Goal: Task Accomplishment & Management: Manage account settings

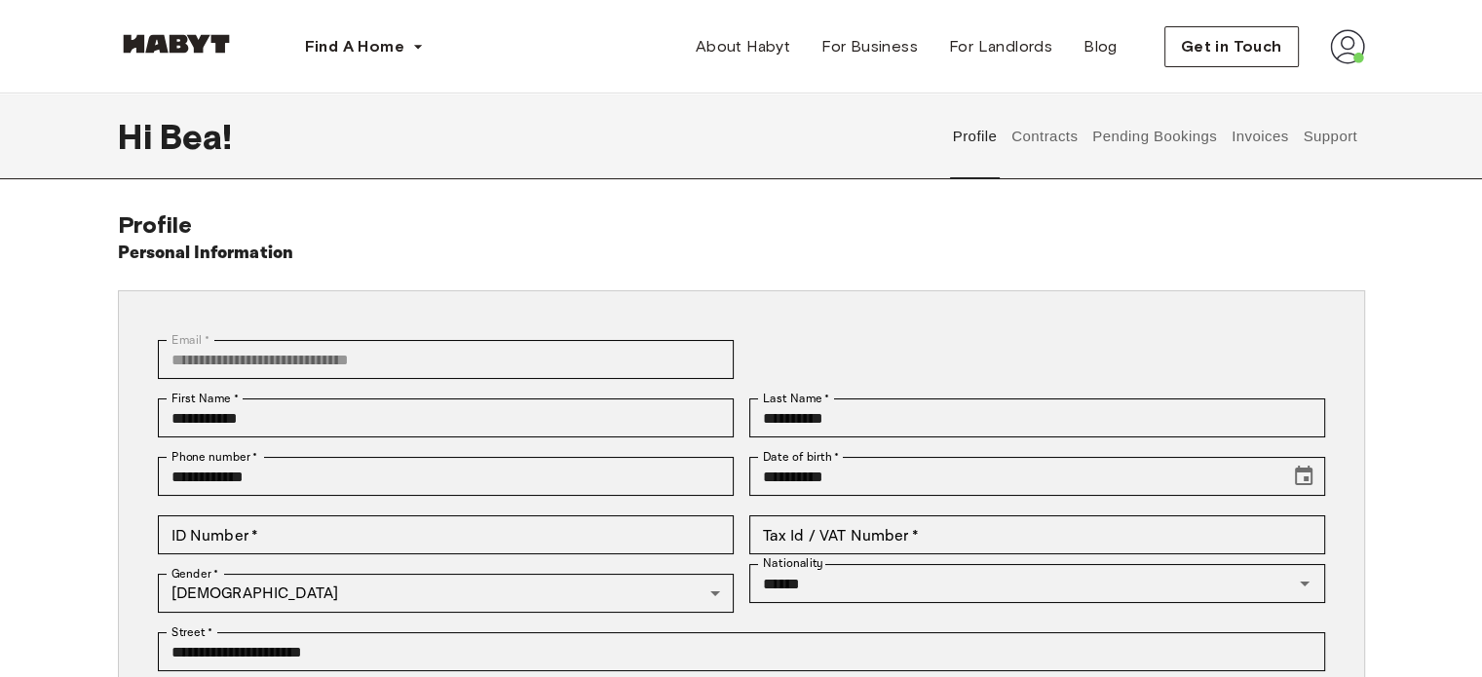
click at [1171, 143] on button "Pending Bookings" at bounding box center [1155, 137] width 130 height 86
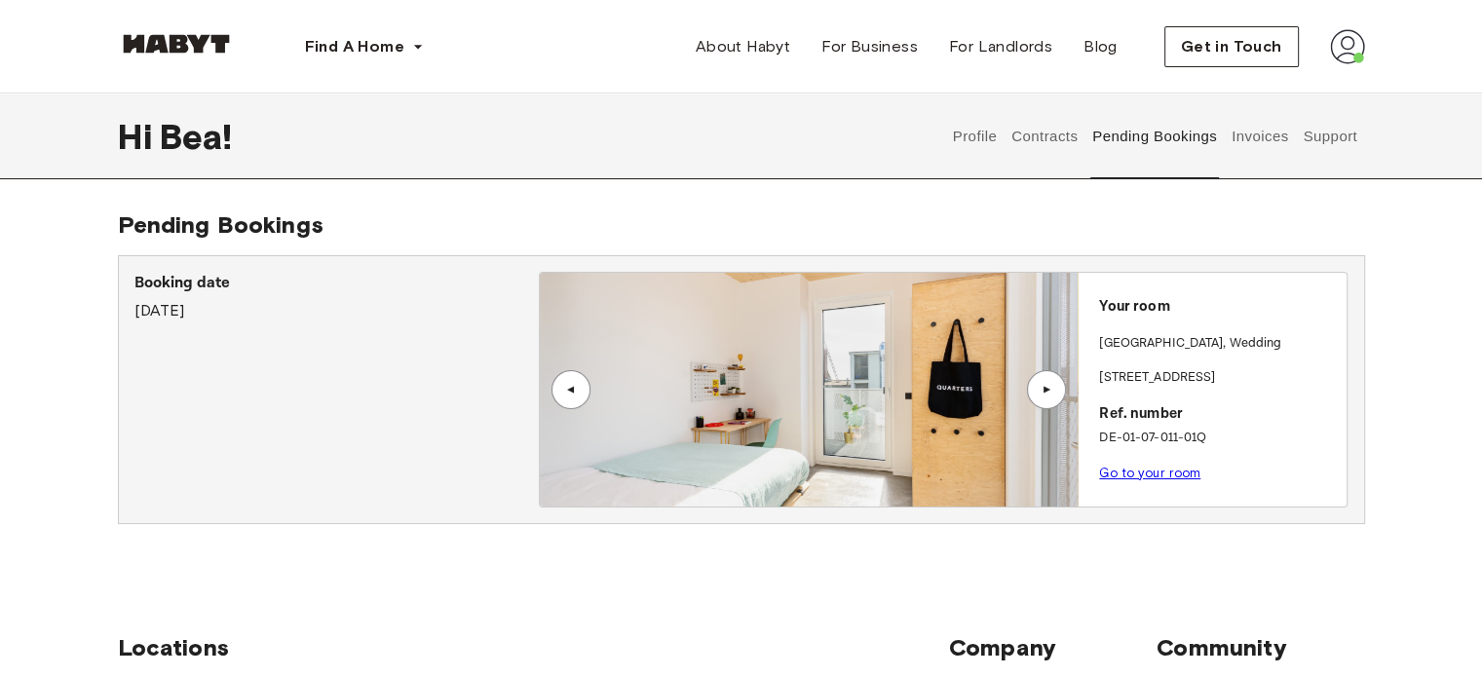
click at [1272, 134] on button "Invoices" at bounding box center [1258, 137] width 61 height 86
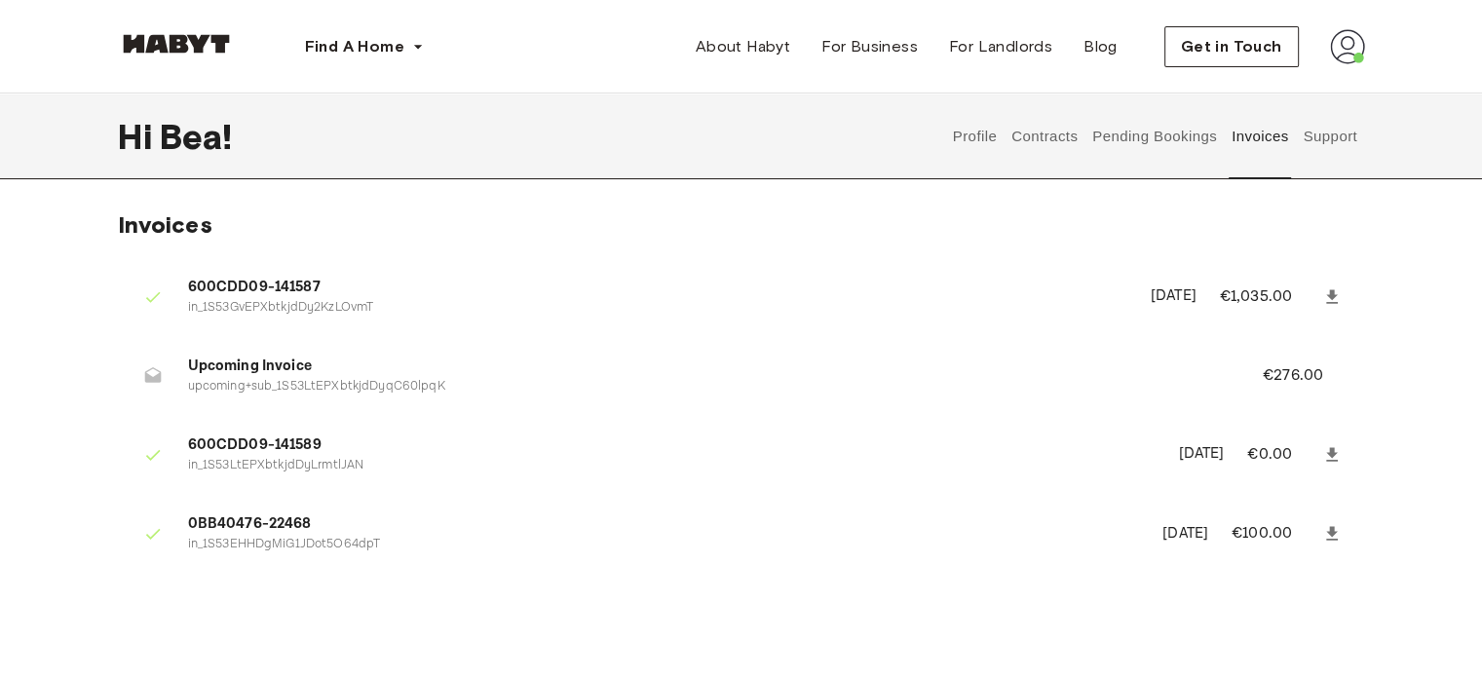
click at [1069, 133] on button "Contracts" at bounding box center [1044, 137] width 71 height 86
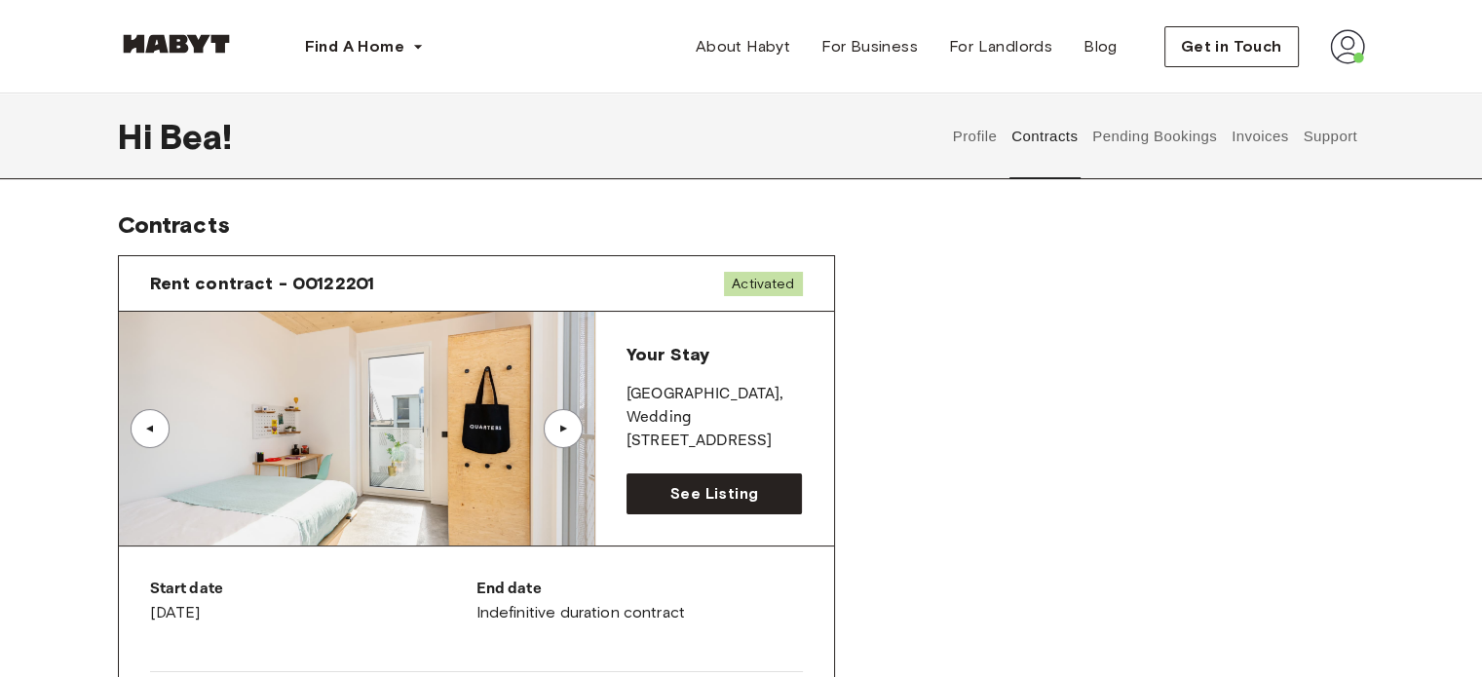
click at [546, 428] on div "▲" at bounding box center [563, 428] width 39 height 39
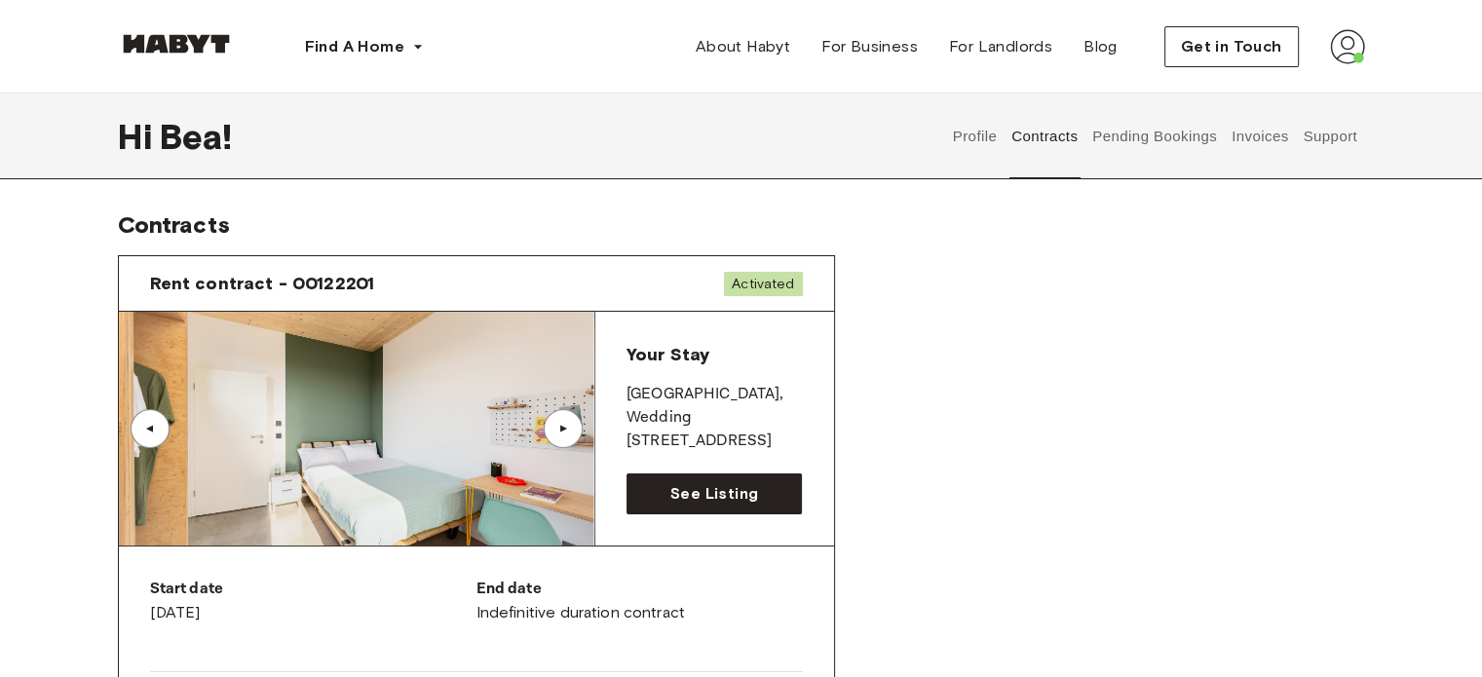
click at [555, 424] on div "▲" at bounding box center [562, 429] width 19 height 12
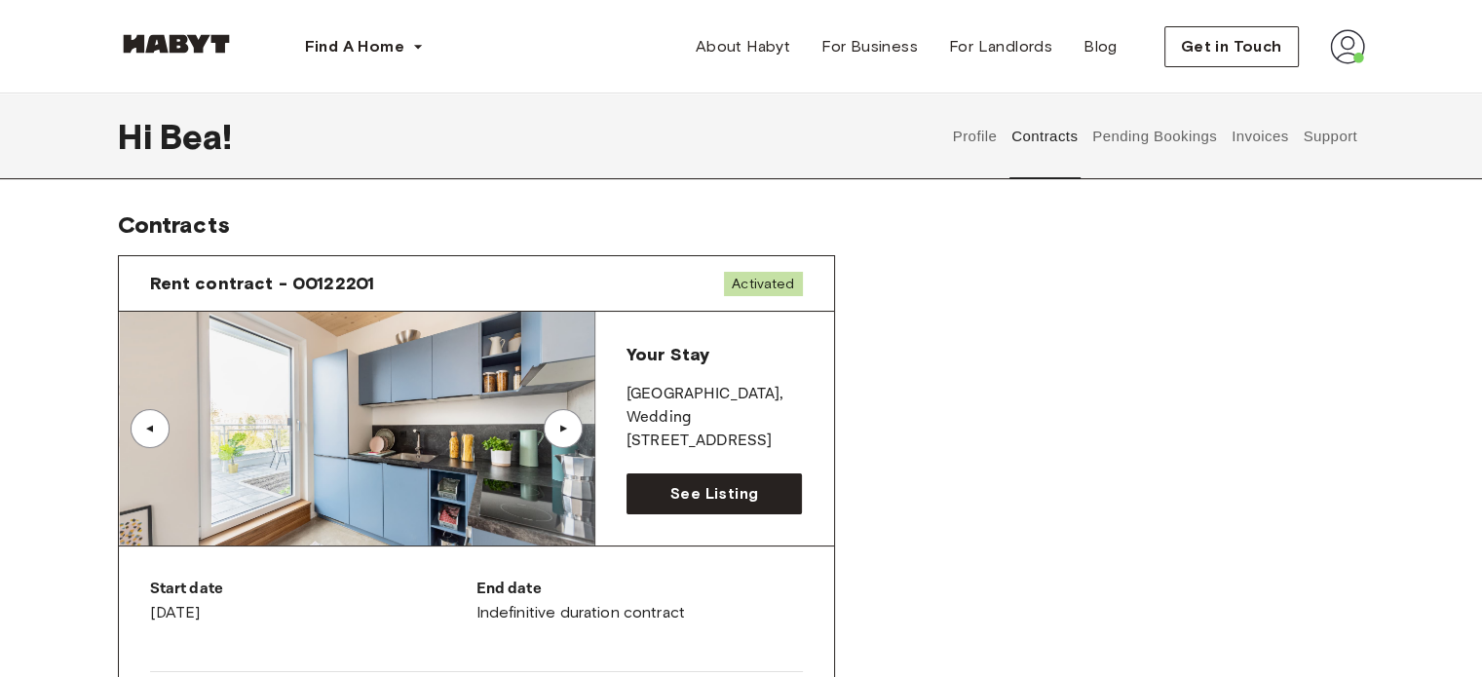
click at [555, 424] on div "▲" at bounding box center [562, 429] width 19 height 12
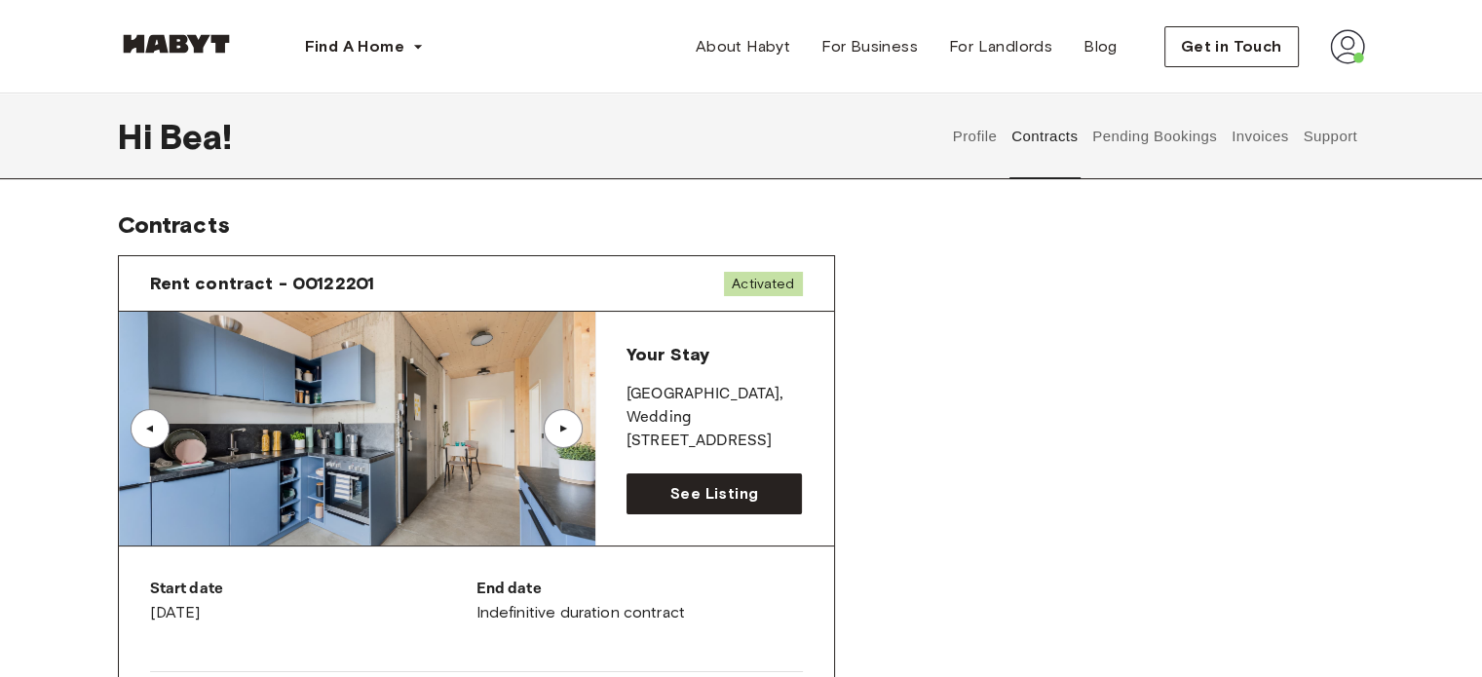
click at [555, 424] on div "▲" at bounding box center [562, 429] width 19 height 12
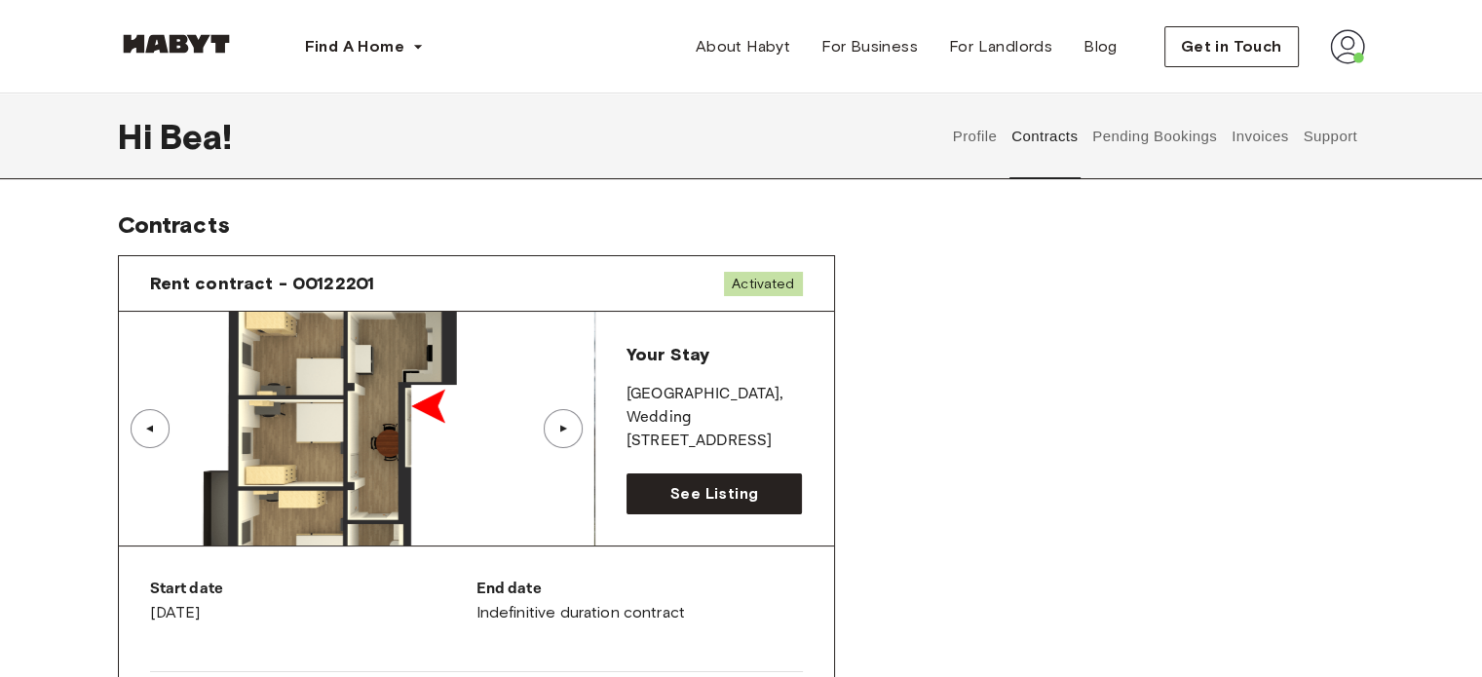
click at [966, 145] on button "Profile" at bounding box center [975, 137] width 50 height 86
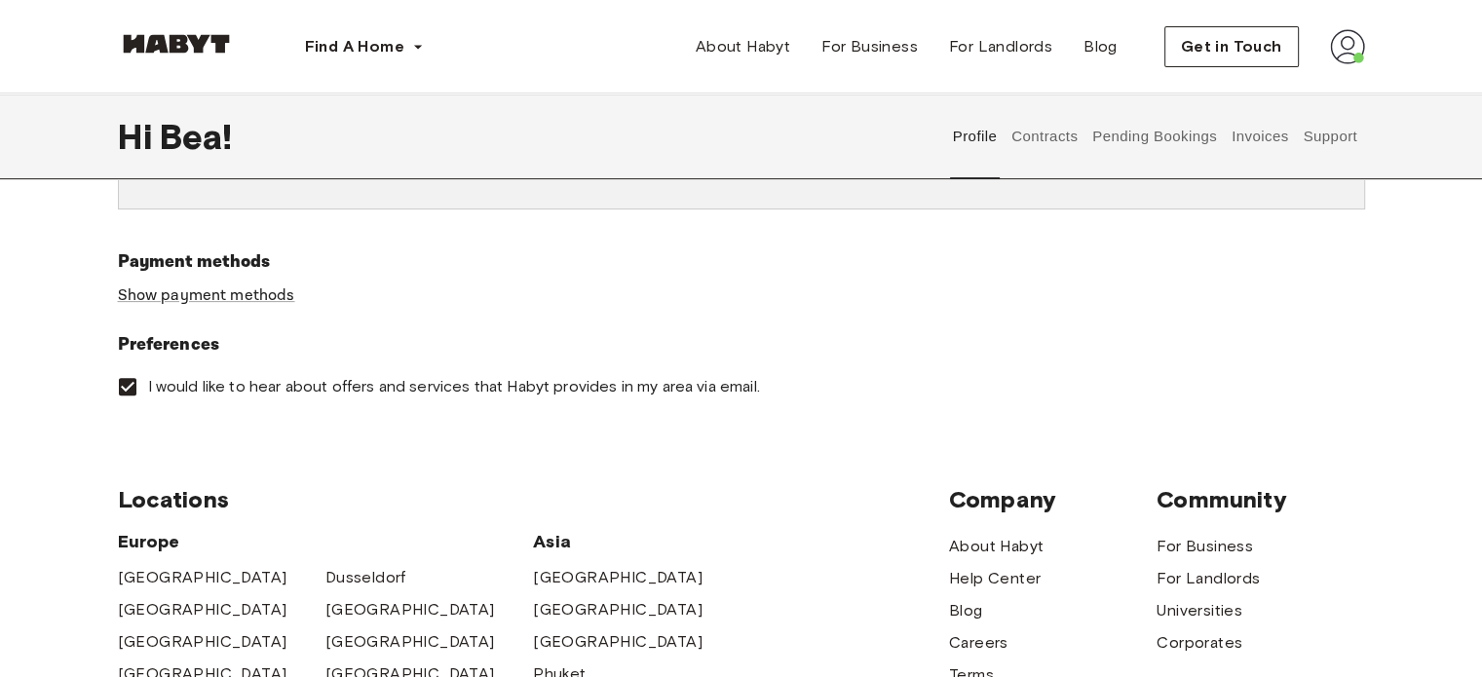
scroll to position [779, 0]
